Goal: Information Seeking & Learning: Find specific fact

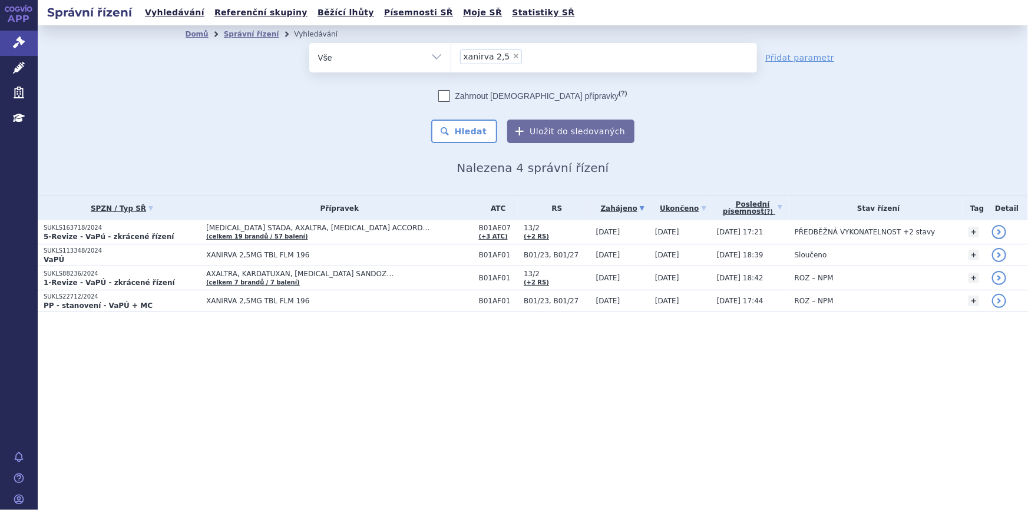
click at [512, 54] on span "×" at bounding box center [515, 55] width 7 height 7
click at [451, 54] on select "xanirva 2,5" at bounding box center [451, 56] width 1 height 29
select select
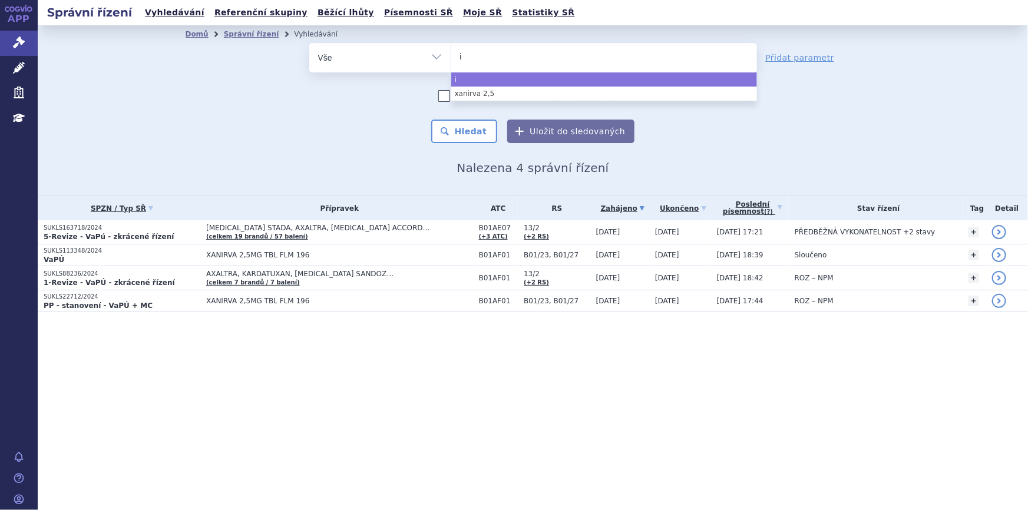
type input "is"
type input "ist"
type input "istur"
type input "isturia"
type input "isturis"
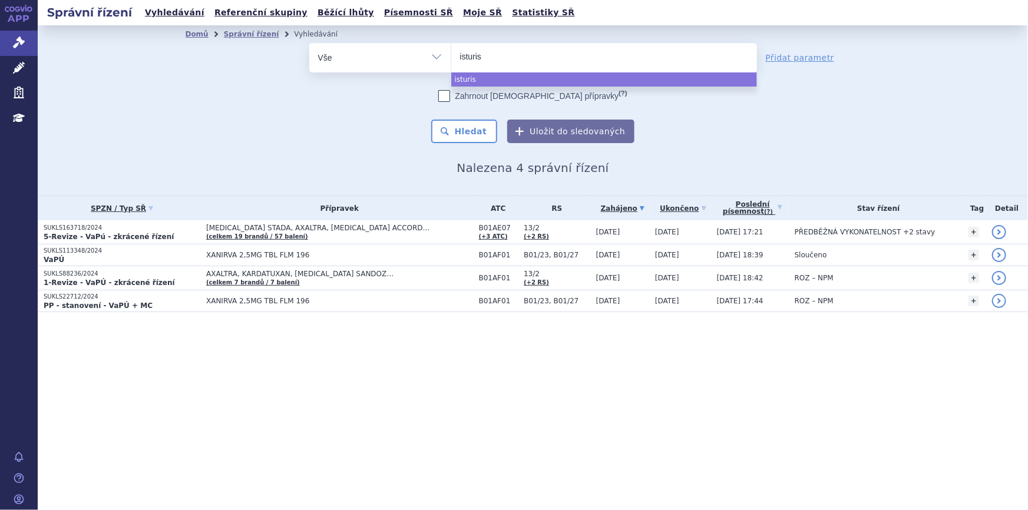
type input "isturisa"
select select "isturisa"
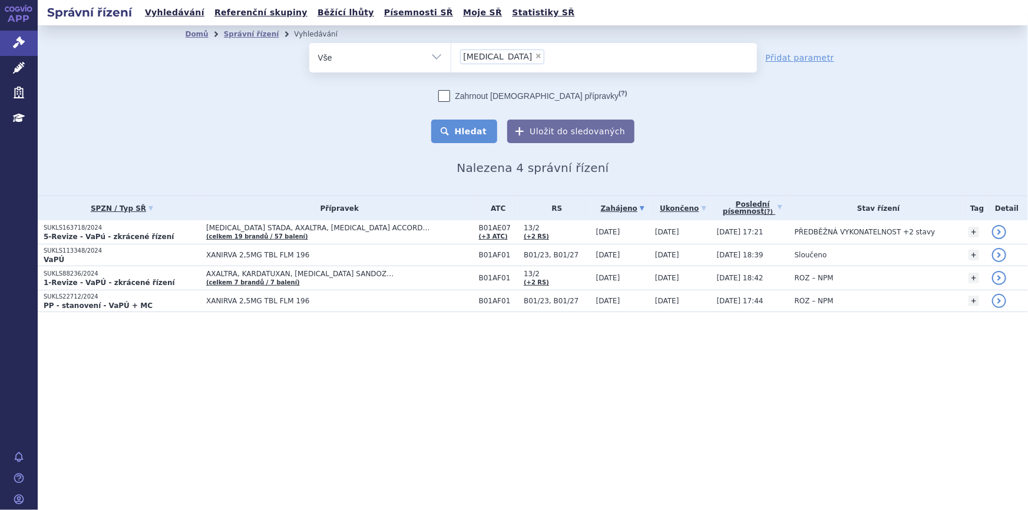
click at [479, 125] on button "Hledat" at bounding box center [464, 132] width 67 height 24
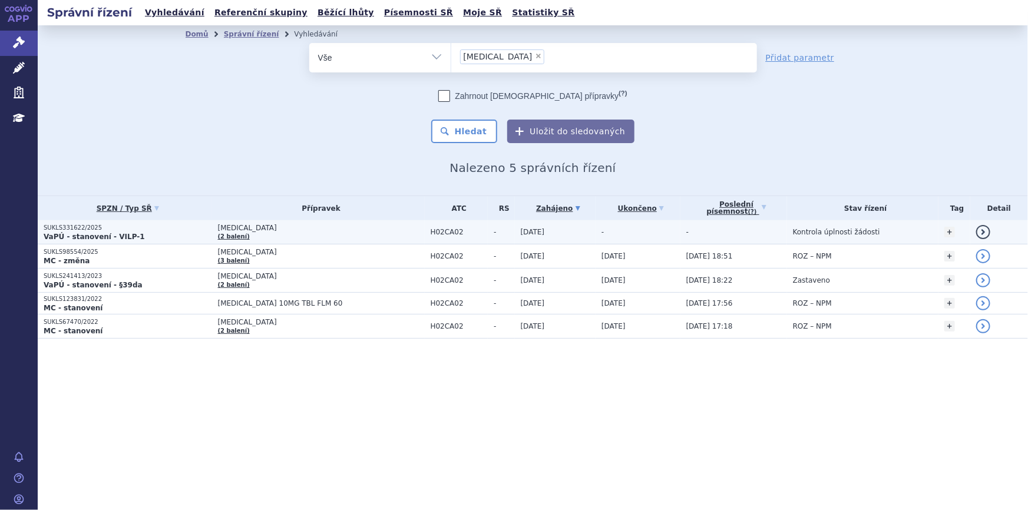
click at [359, 231] on span "[MEDICAL_DATA]" at bounding box center [321, 228] width 207 height 8
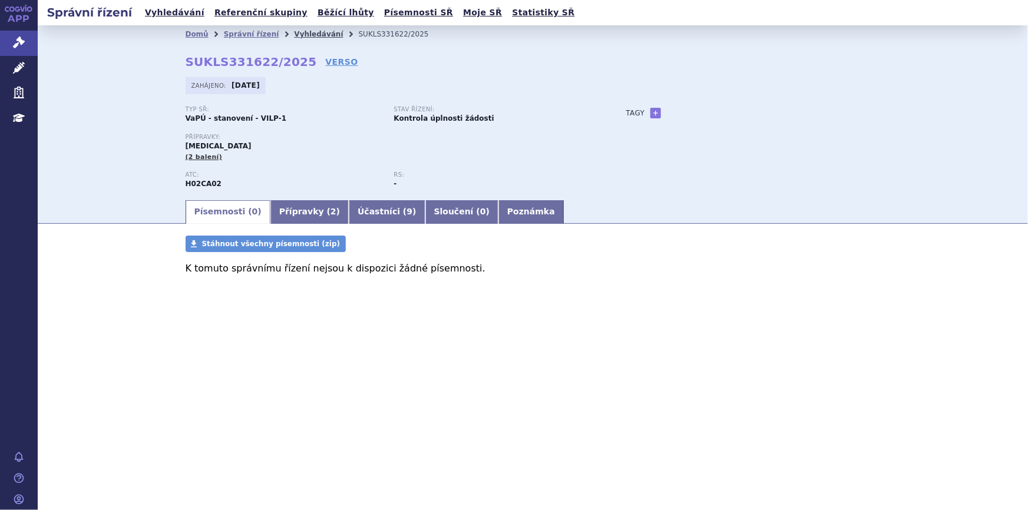
click at [302, 37] on link "Vyhledávání" at bounding box center [318, 34] width 49 height 8
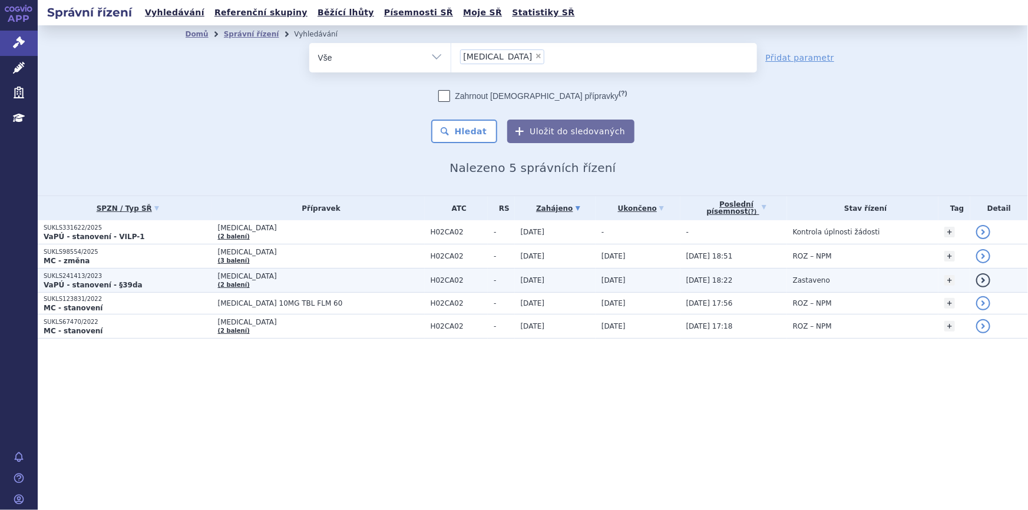
click at [320, 284] on td "ISTURISA (2 balení)" at bounding box center [318, 281] width 213 height 24
